Goal: Transaction & Acquisition: Book appointment/travel/reservation

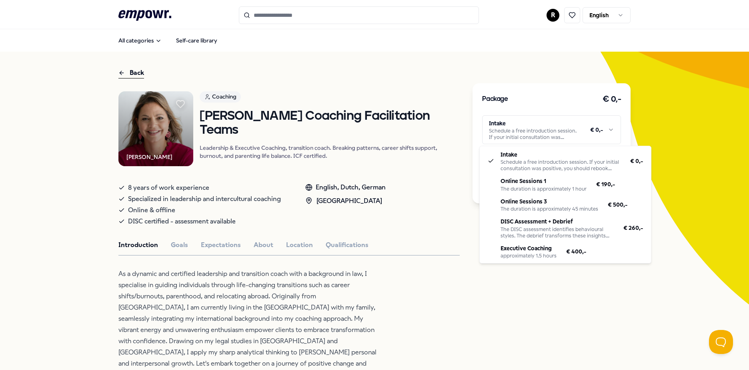
click at [609, 123] on html ".empowr-logo_svg__cls-1{fill:#03032f} R English All categories Self-care librar…" at bounding box center [374, 185] width 749 height 370
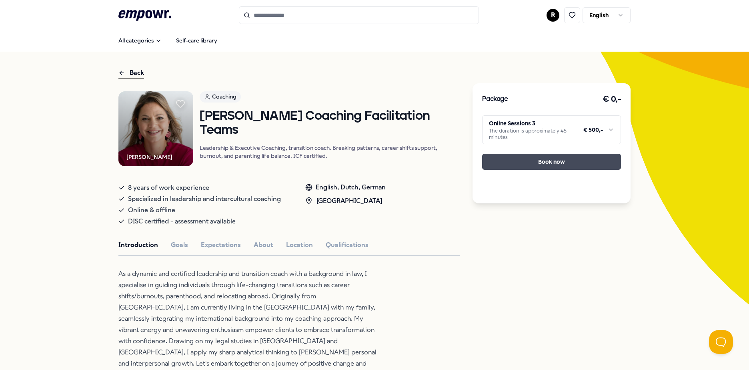
click at [561, 161] on button "Book now" at bounding box center [551, 162] width 139 height 16
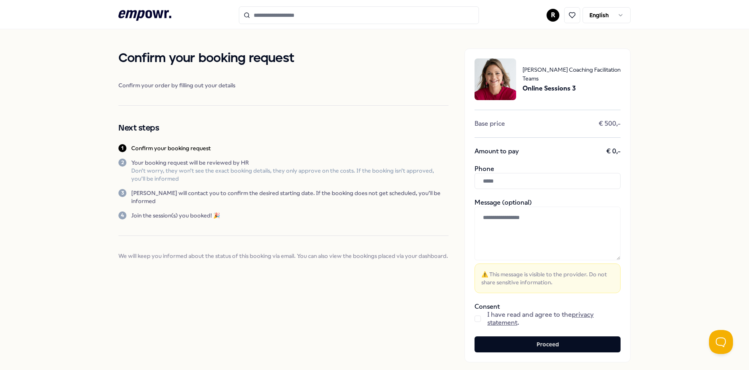
click at [564, 184] on input "text" at bounding box center [548, 181] width 146 height 16
type input "*"
type input "**********"
click at [569, 235] on textarea at bounding box center [548, 233] width 146 height 54
click at [476, 317] on button "button" at bounding box center [478, 318] width 6 height 6
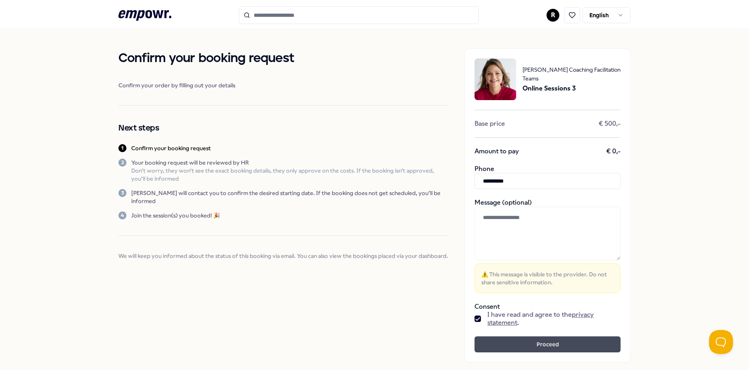
click at [561, 344] on button "Proceed" at bounding box center [548, 344] width 146 height 16
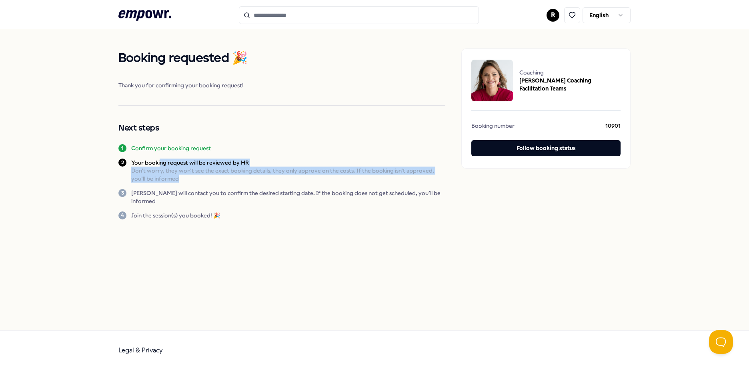
drag, startPoint x: 160, startPoint y: 160, endPoint x: 185, endPoint y: 179, distance: 31.9
click at [185, 179] on div "Your booking request will be reviewed by HR Don’t worry, they won’t see the exa…" at bounding box center [288, 170] width 314 height 24
click at [185, 179] on p "Don’t worry, they won’t see the exact booking details, they only approve on the…" at bounding box center [288, 174] width 314 height 16
drag, startPoint x: 189, startPoint y: 168, endPoint x: 195, endPoint y: 176, distance: 10.7
click at [195, 176] on p "Don’t worry, they won’t see the exact booking details, they only approve on the…" at bounding box center [288, 174] width 314 height 16
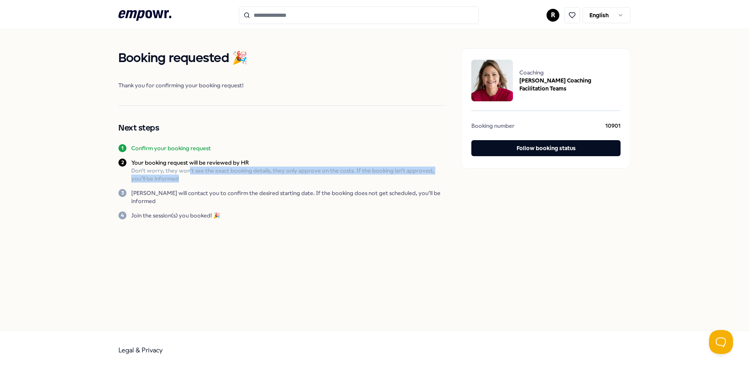
click at [195, 176] on p "Don’t worry, they won’t see the exact booking details, they only approve on the…" at bounding box center [288, 174] width 314 height 16
drag, startPoint x: 199, startPoint y: 165, endPoint x: 201, endPoint y: 180, distance: 14.9
click at [201, 180] on div "Your booking request will be reviewed by HR Don’t worry, they won’t see the exa…" at bounding box center [288, 170] width 314 height 24
click at [201, 180] on p "Don’t worry, they won’t see the exact booking details, they only approve on the…" at bounding box center [288, 174] width 314 height 16
click at [199, 168] on p "Don’t worry, they won’t see the exact booking details, they only approve on the…" at bounding box center [288, 174] width 314 height 16
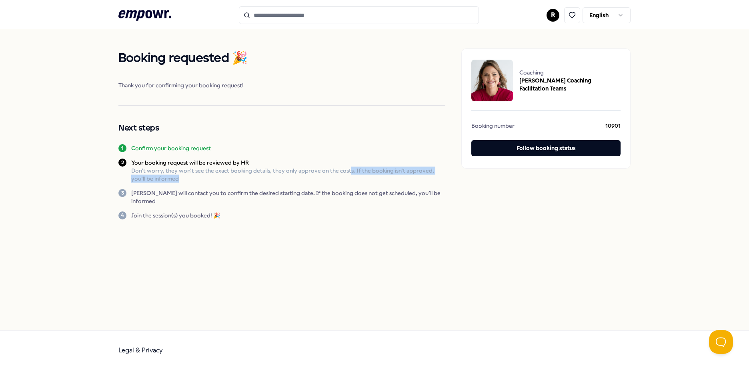
drag, startPoint x: 349, startPoint y: 171, endPoint x: 353, endPoint y: 182, distance: 11.3
click at [353, 182] on p "Don’t worry, they won’t see the exact booking details, they only approve on the…" at bounding box center [288, 174] width 314 height 16
drag, startPoint x: 166, startPoint y: 166, endPoint x: 180, endPoint y: 190, distance: 27.8
click at [180, 190] on div "Booking requested 🎉 Thank you for confirming your booking request! Next steps 1…" at bounding box center [281, 133] width 327 height 171
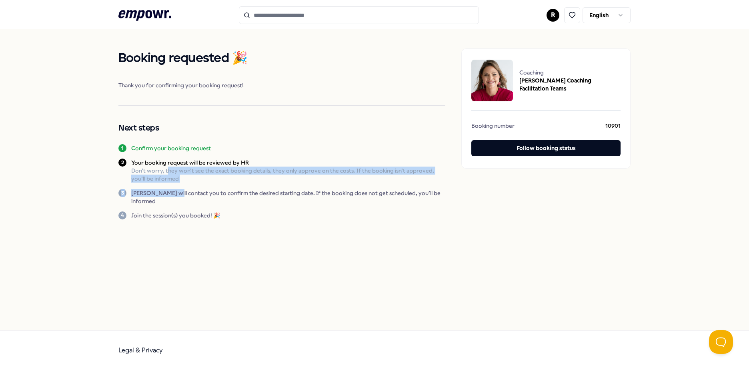
click at [180, 190] on p "[PERSON_NAME] will contact you to confirm the desired starting date. If the boo…" at bounding box center [288, 197] width 314 height 16
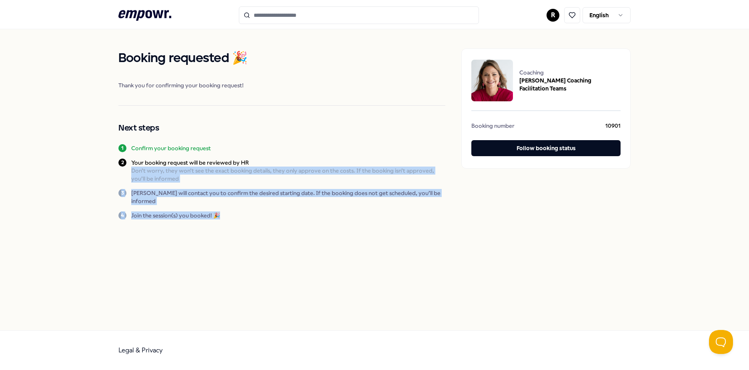
drag, startPoint x: 281, startPoint y: 162, endPoint x: 306, endPoint y: 216, distance: 59.1
click at [306, 216] on div "Booking requested 🎉 Thank you for confirming your booking request! Next steps 1…" at bounding box center [281, 133] width 327 height 171
drag, startPoint x: 306, startPoint y: 216, endPoint x: 264, endPoint y: 244, distance: 50.3
click at [264, 244] on div "Booking requested 🎉 Thank you for confirming your booking request! Next steps 1…" at bounding box center [374, 179] width 749 height 301
